Goal: Find specific page/section: Find specific page/section

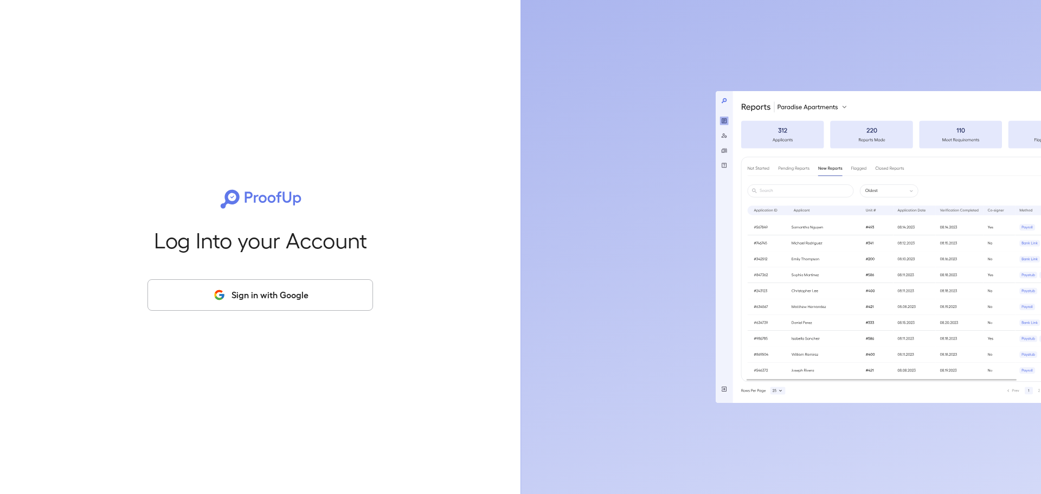
click at [278, 292] on button "Sign in with Google" at bounding box center [259, 294] width 225 height 31
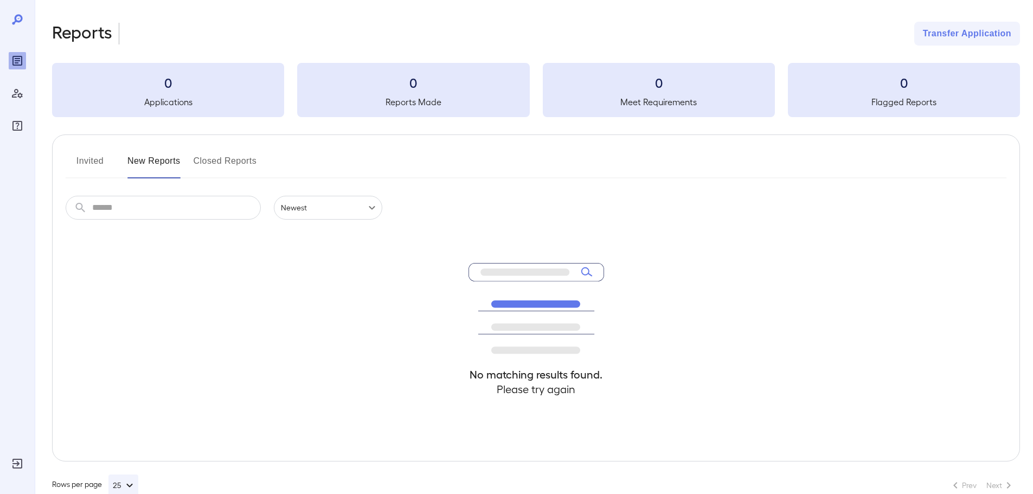
click at [239, 59] on div "Reports Transfer Application 0 Applications 0 Reports Made 0 Meet Requirements …" at bounding box center [536, 259] width 968 height 474
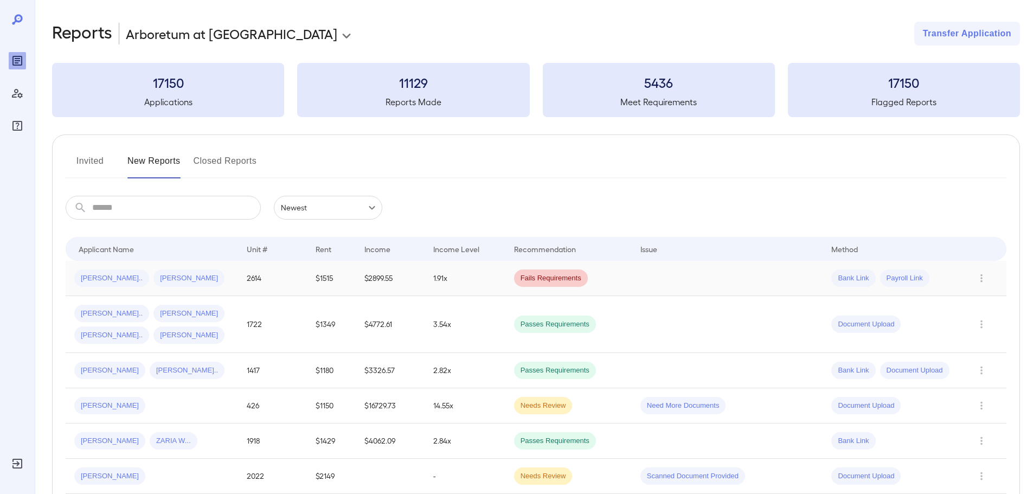
click at [247, 282] on td "2614" at bounding box center [272, 278] width 69 height 35
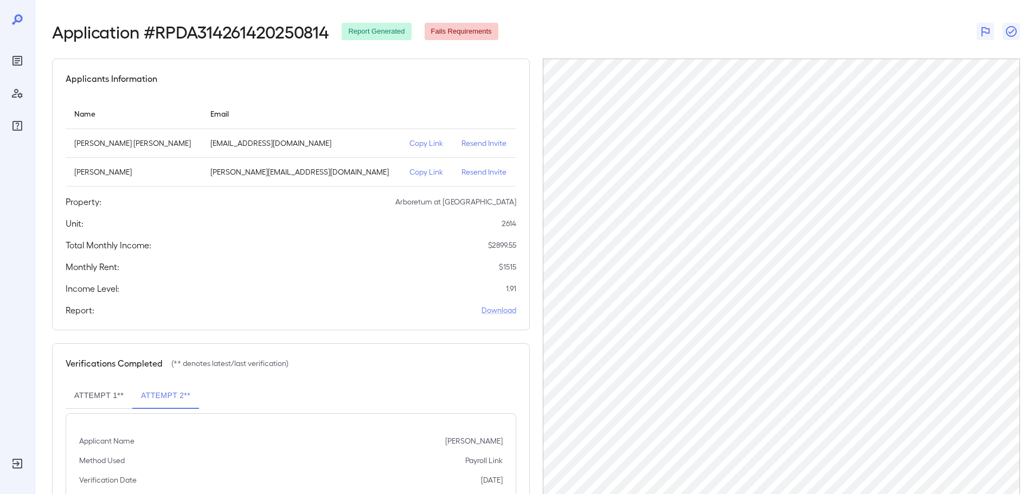
scroll to position [79, 0]
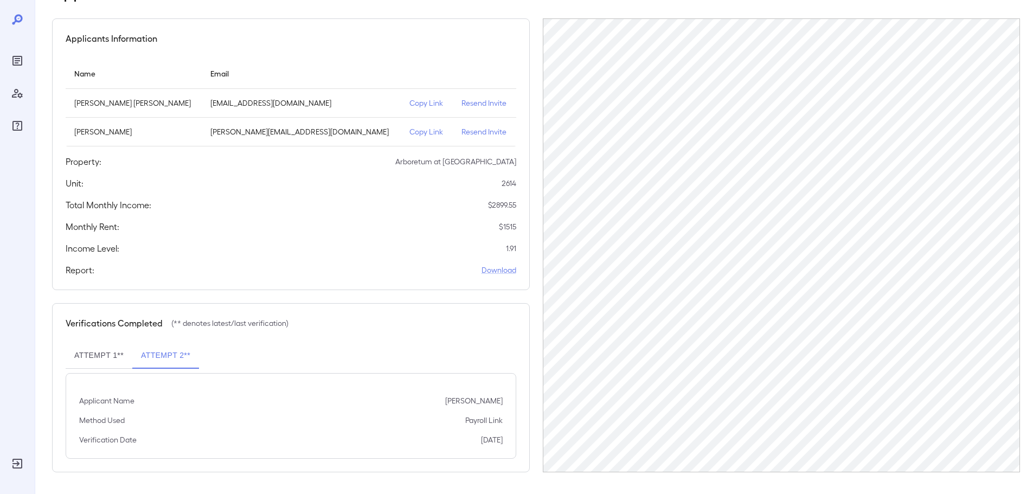
click at [343, 215] on div "Applicants Information Name Email [PERSON_NAME] [PERSON_NAME] [EMAIL_ADDRESS][D…" at bounding box center [291, 154] width 478 height 272
click at [342, 177] on div "Applicants Information Name Email [PERSON_NAME] [PERSON_NAME] [EMAIL_ADDRESS][D…" at bounding box center [291, 154] width 478 height 272
click at [467, 38] on div "Applicants Information" at bounding box center [291, 38] width 450 height 13
click at [453, 68] on th "simple table" at bounding box center [484, 73] width 63 height 31
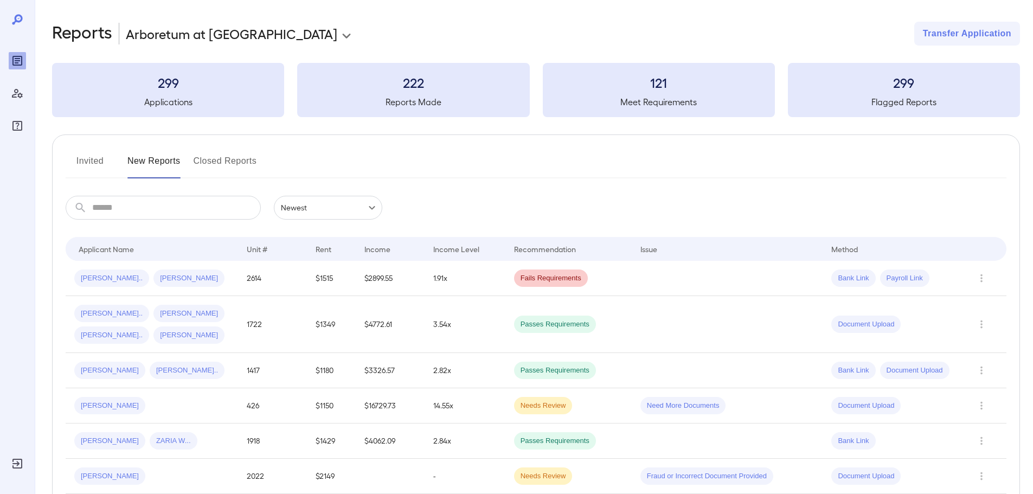
click at [142, 210] on input "text" at bounding box center [176, 208] width 169 height 24
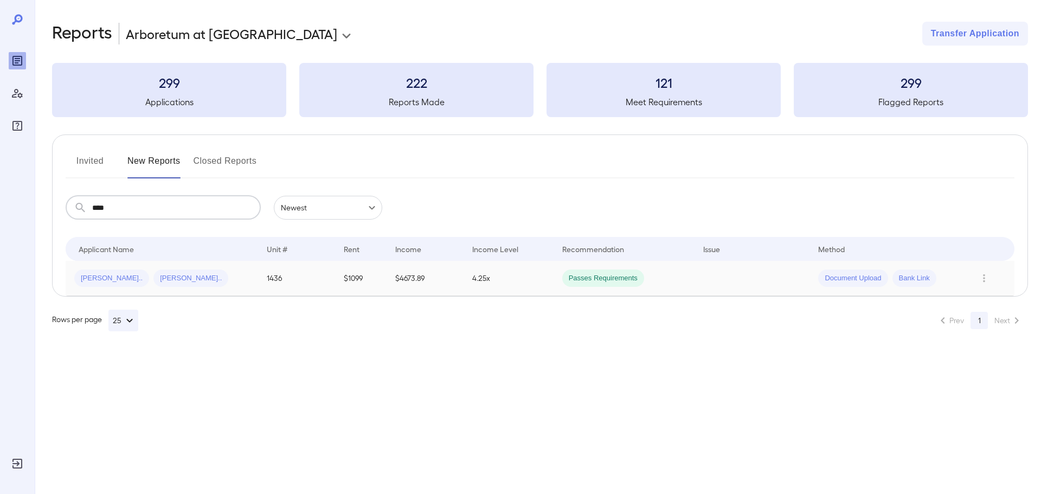
type input "****"
click at [405, 279] on td "$4673.89" at bounding box center [424, 278] width 77 height 35
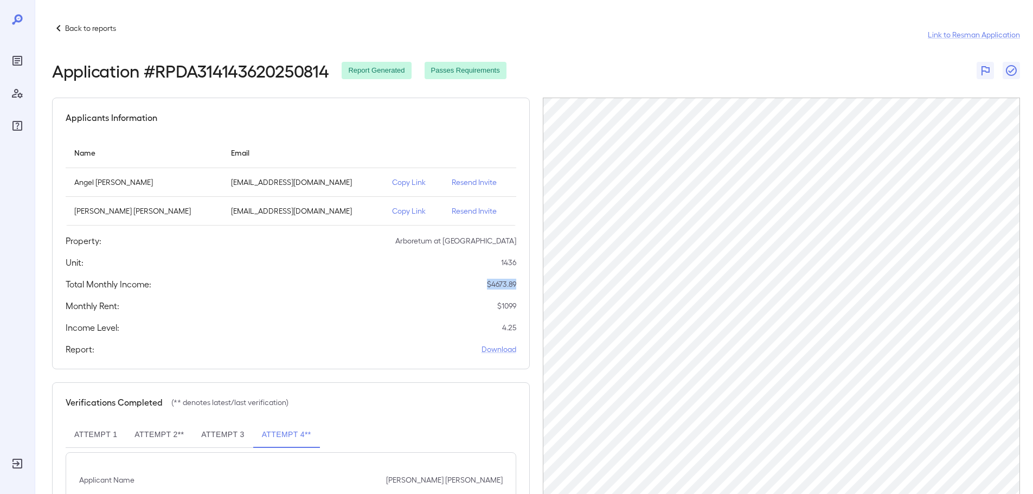
drag, startPoint x: 487, startPoint y: 283, endPoint x: 518, endPoint y: 285, distance: 30.9
click at [518, 285] on div "Applicants Information Name Email Angel Maurizio Cordova angeldaking999@gmail.c…" at bounding box center [291, 234] width 478 height 272
copy p "$ 4673.89"
